Goal: Task Accomplishment & Management: Manage account settings

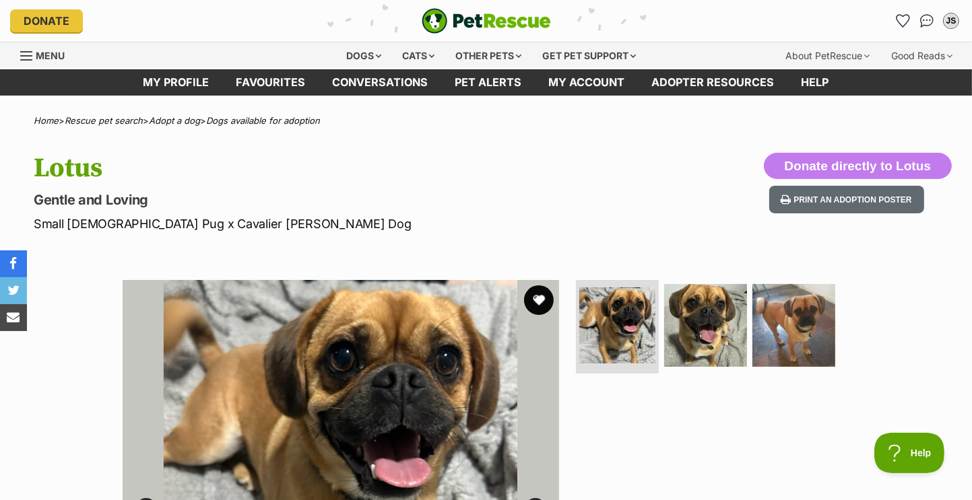
click at [539, 298] on button "favourite" at bounding box center [539, 301] width 30 height 30
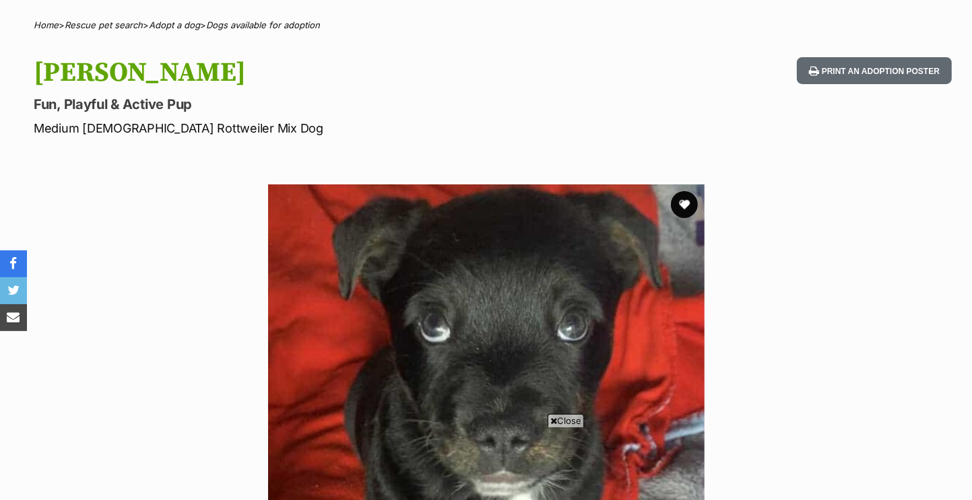
scroll to position [135, 0]
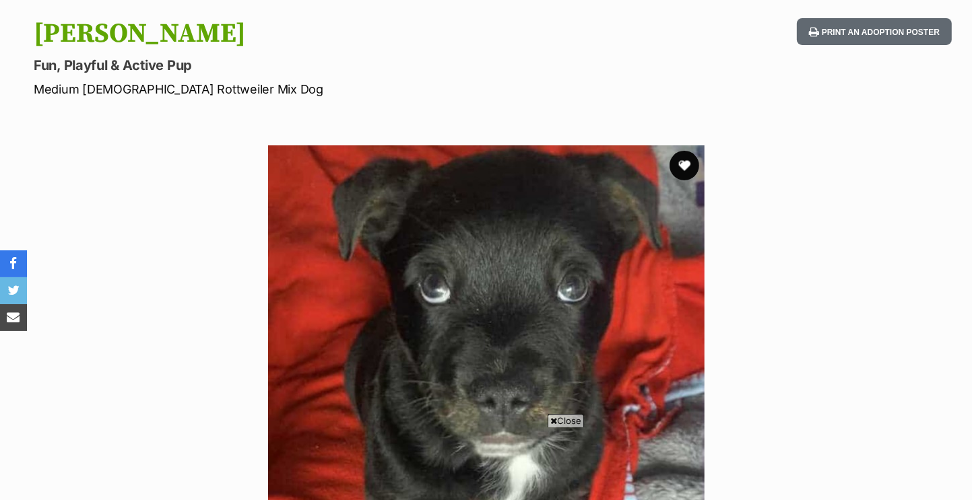
click at [680, 167] on button "favourite" at bounding box center [684, 166] width 30 height 30
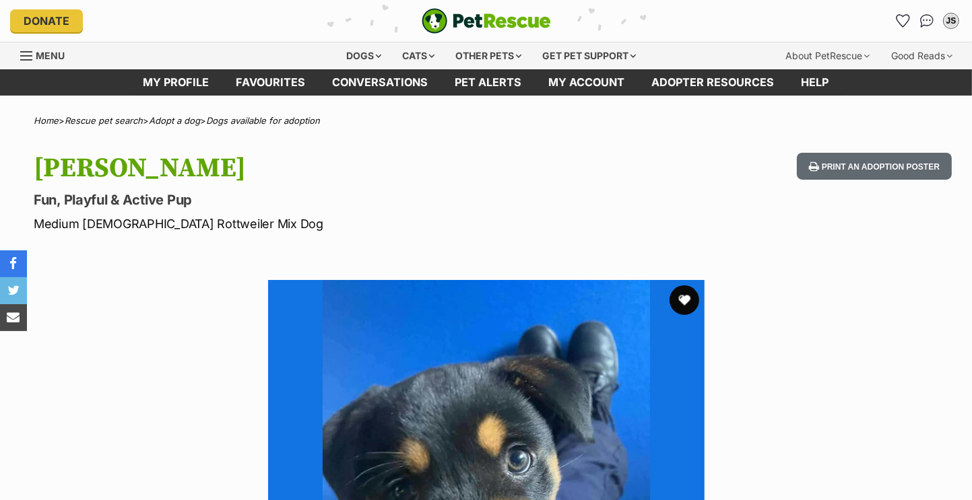
click at [684, 297] on button "favourite" at bounding box center [684, 301] width 30 height 30
